Goal: Task Accomplishment & Management: Manage account settings

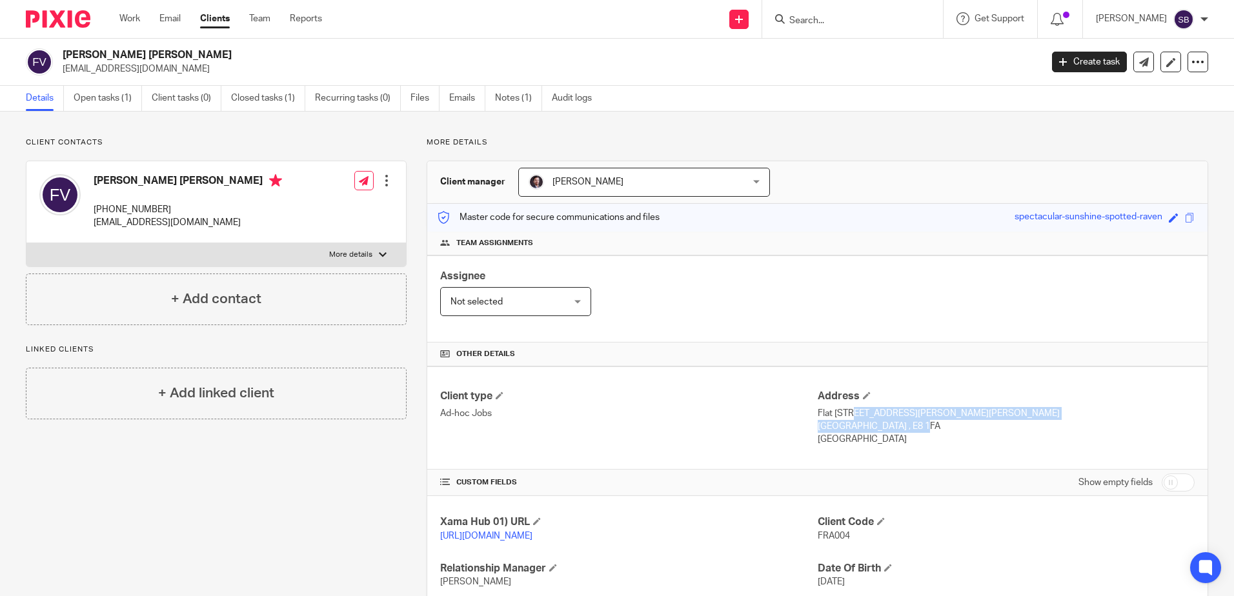
click at [63, 20] on img at bounding box center [58, 18] width 65 height 17
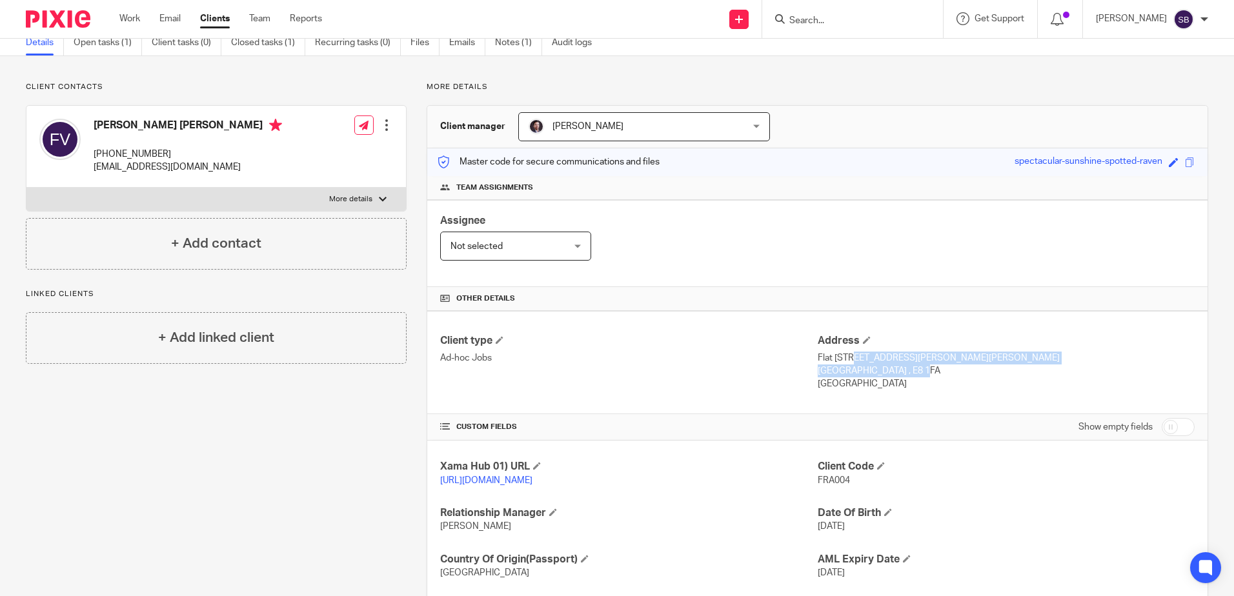
scroll to position [145, 0]
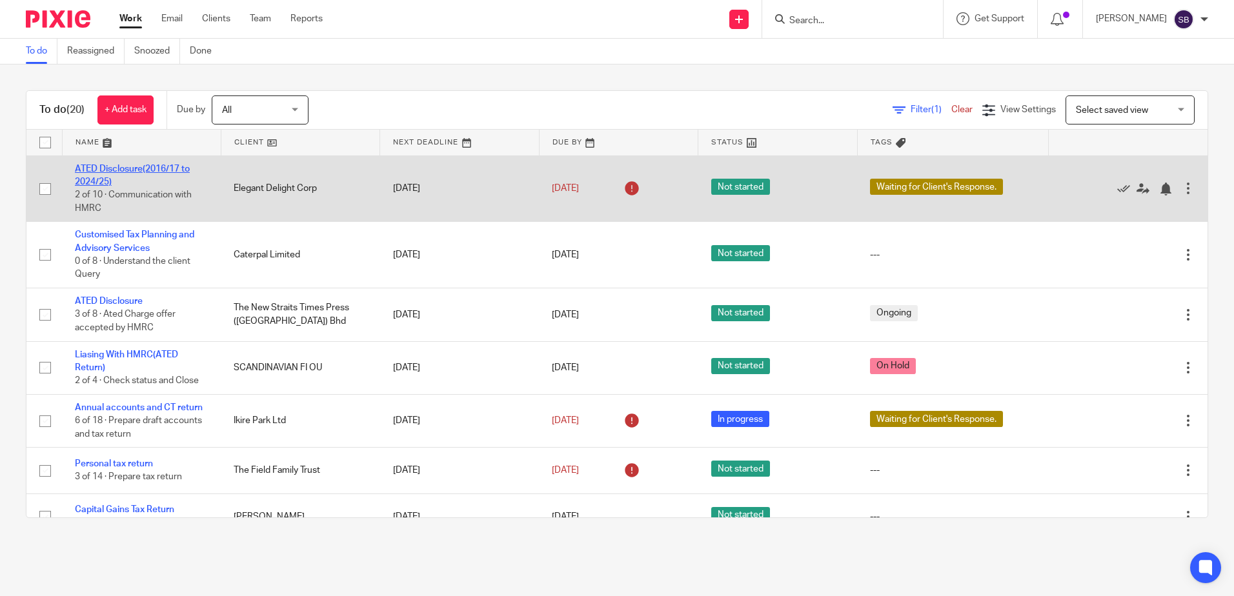
click at [147, 166] on link "ATED Disclosure(2016/17 to 2024/25)" at bounding box center [132, 176] width 115 height 22
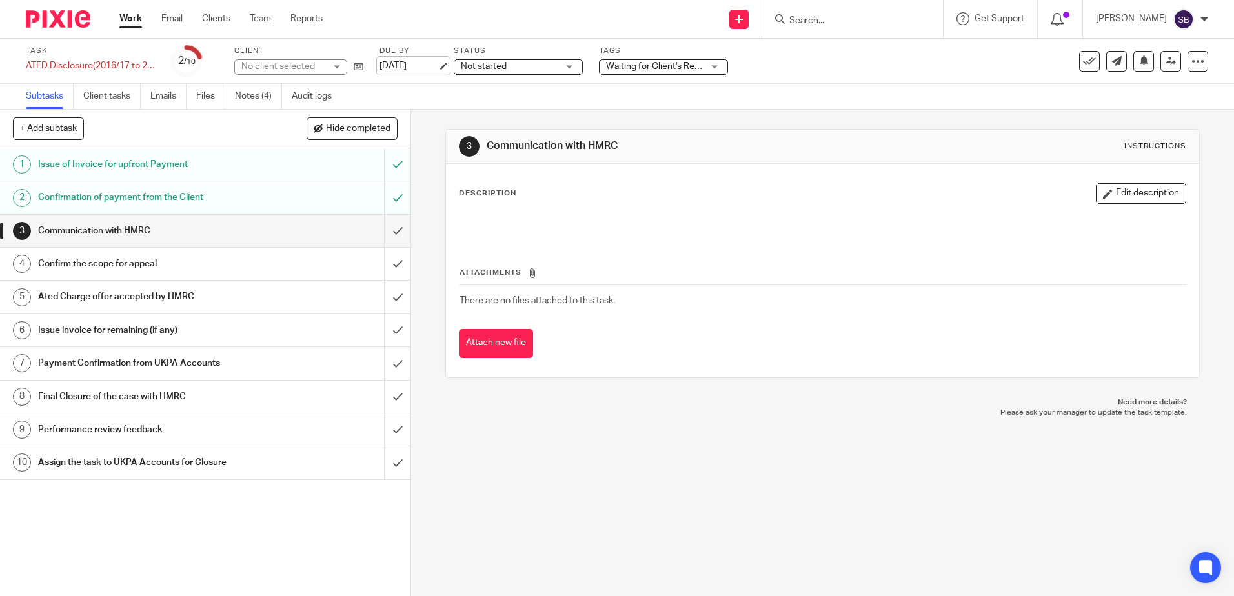
click at [417, 60] on link "[DATE]" at bounding box center [408, 66] width 58 height 14
click at [59, 22] on img at bounding box center [58, 18] width 65 height 17
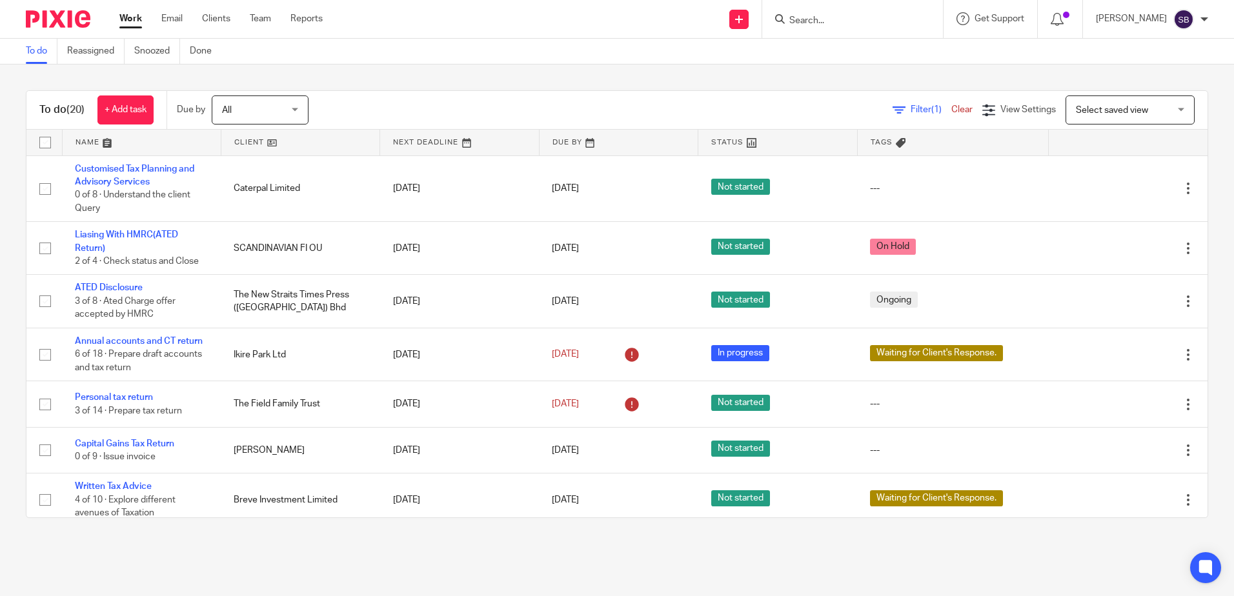
click at [1, 147] on div "To do (20) + Add task Due by All All Today Tomorrow This week Next week This mo…" at bounding box center [617, 304] width 1234 height 479
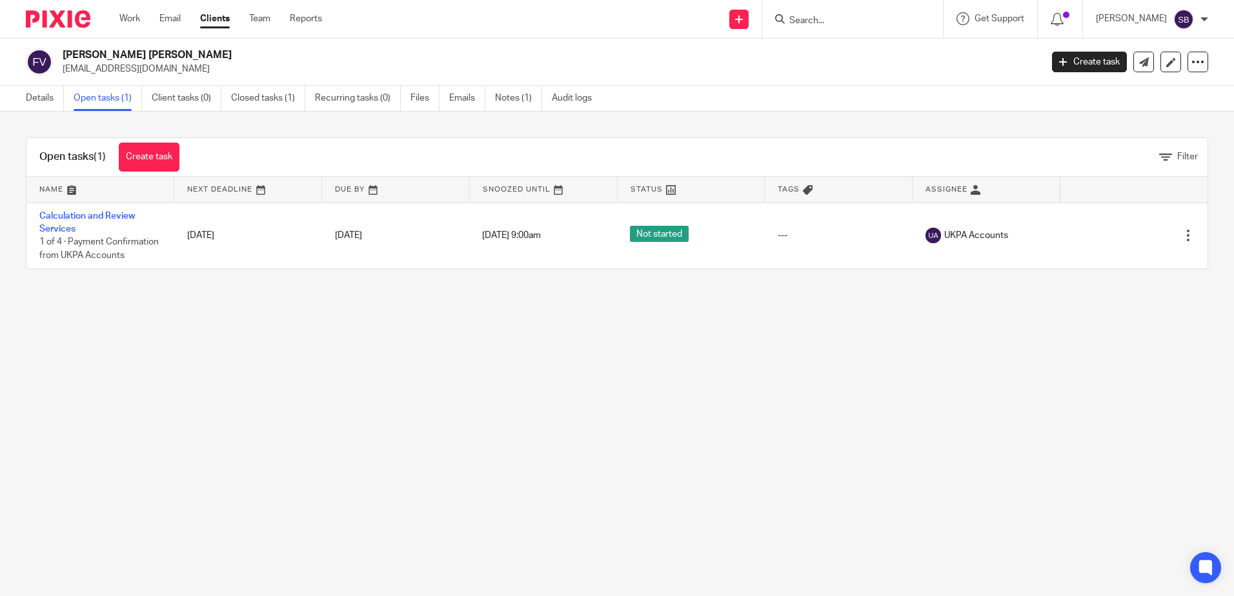
click at [343, 347] on main "[PERSON_NAME] [PERSON_NAME] [EMAIL_ADDRESS][DOMAIN_NAME] Create task Update fro…" at bounding box center [617, 298] width 1234 height 596
drag, startPoint x: 47, startPoint y: 19, endPoint x: 7, endPoint y: 29, distance: 41.2
click at [47, 20] on img at bounding box center [58, 18] width 65 height 17
